Goal: Navigation & Orientation: Find specific page/section

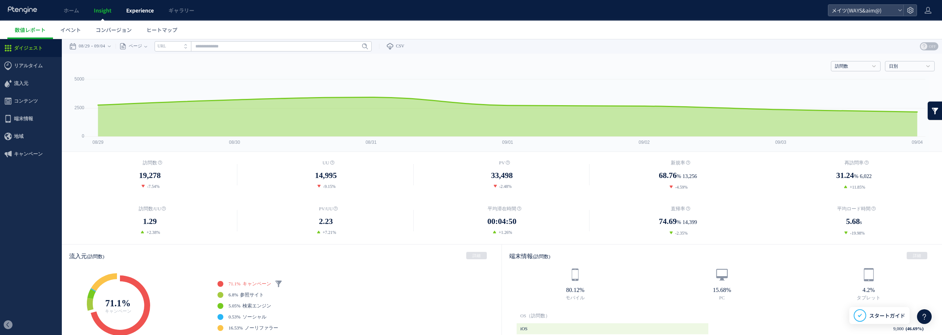
click at [122, 12] on link "Experience" at bounding box center [140, 10] width 42 height 21
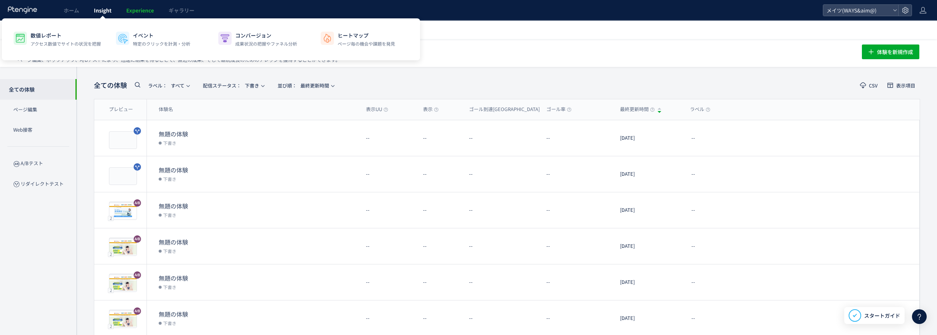
click at [97, 10] on span "Insight" at bounding box center [103, 10] width 18 height 7
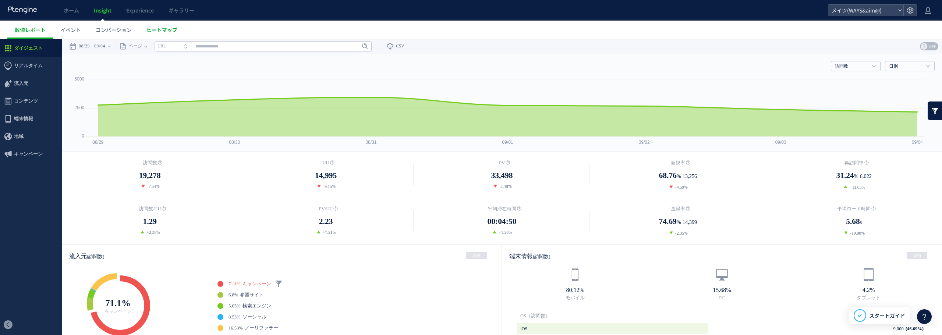
click at [146, 28] on link "ヒートマップ" at bounding box center [162, 30] width 46 height 18
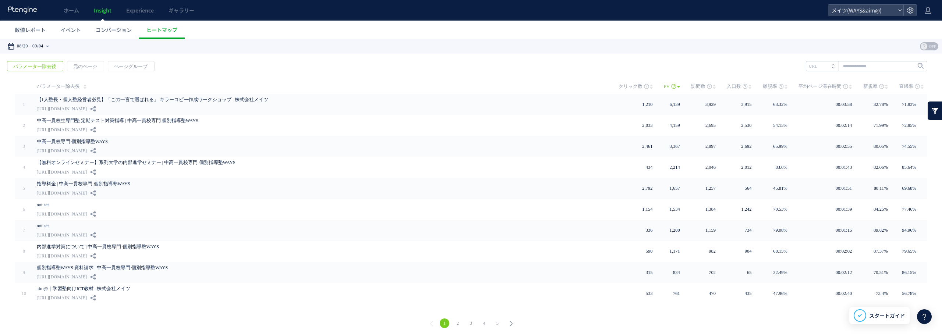
click at [49, 44] on icon at bounding box center [47, 46] width 3 height 15
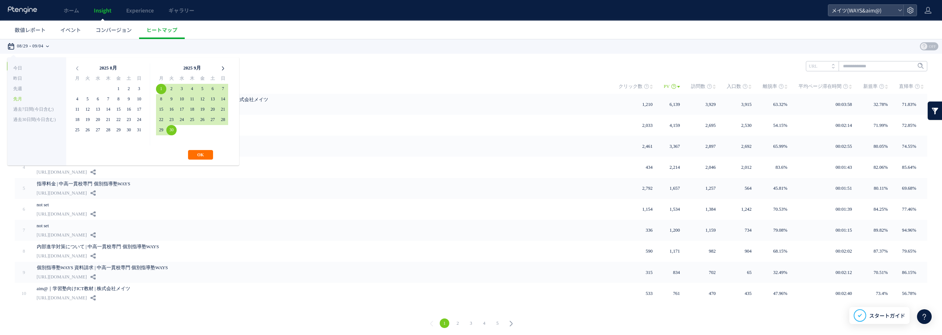
click at [222, 71] on icon at bounding box center [223, 68] width 10 height 10
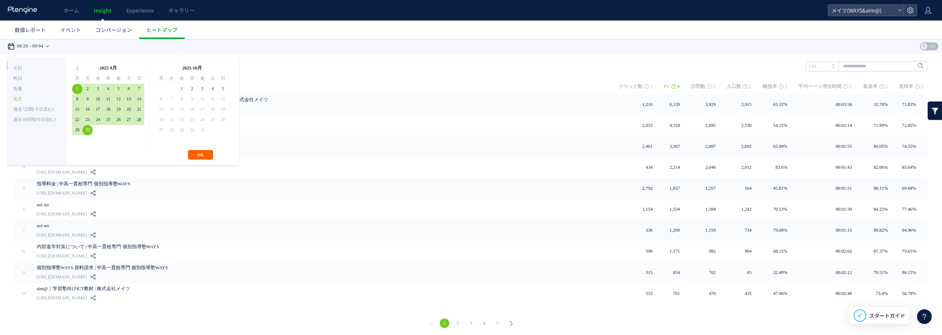
click at [202, 152] on button "OK" at bounding box center [200, 155] width 25 height 10
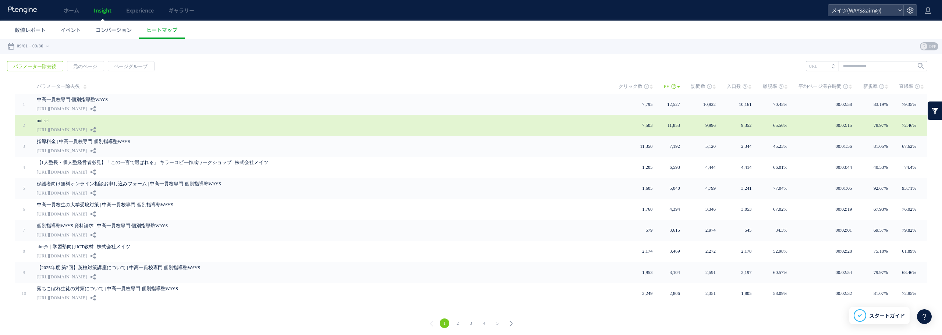
click at [177, 121] on link "not set" at bounding box center [202, 120] width 331 height 9
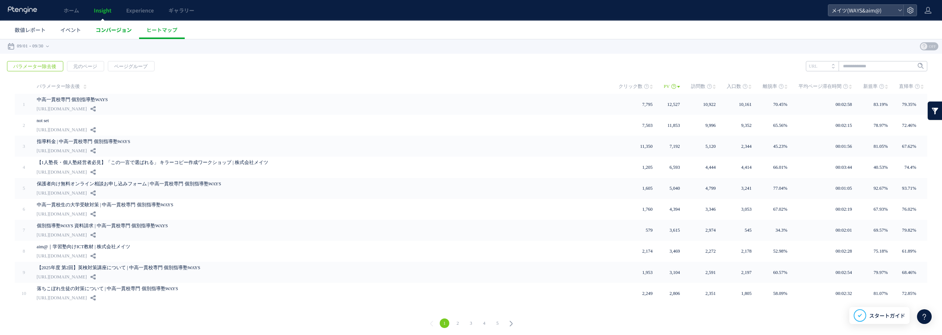
click at [123, 33] on link "コンバージョン" at bounding box center [113, 30] width 51 height 18
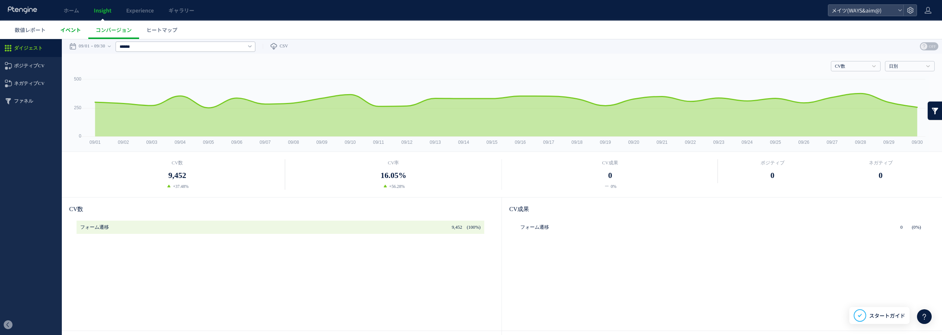
click at [53, 30] on link "イベント" at bounding box center [70, 30] width 35 height 18
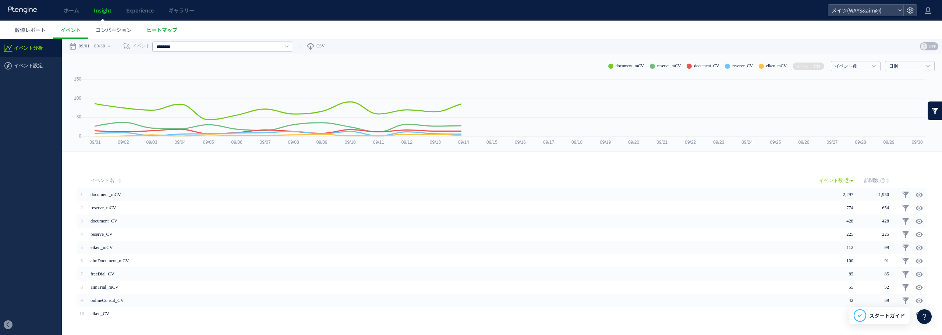
click at [151, 28] on span "ヒートマップ" at bounding box center [162, 29] width 31 height 7
